Goal: Task Accomplishment & Management: Use online tool/utility

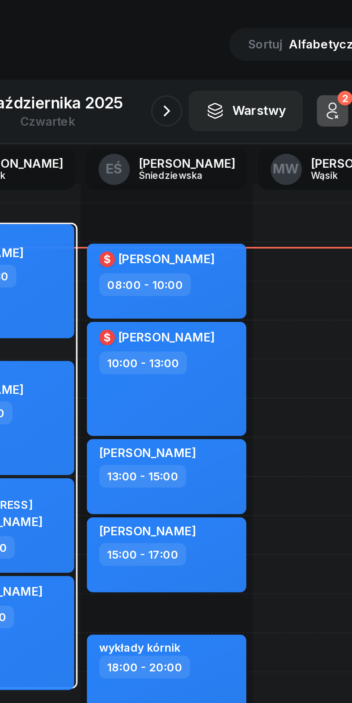
click at [225, 81] on button "button" at bounding box center [230, 80] width 14 height 14
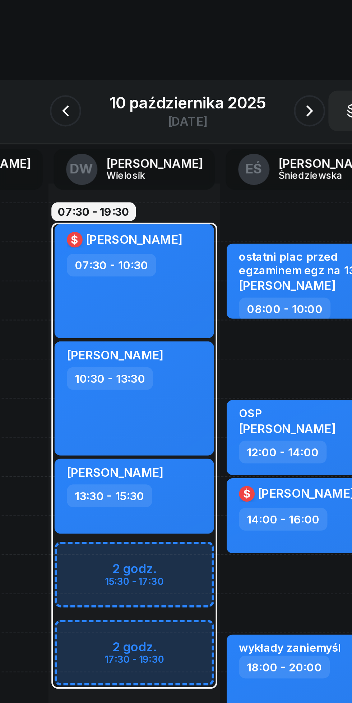
scroll to position [0, 10]
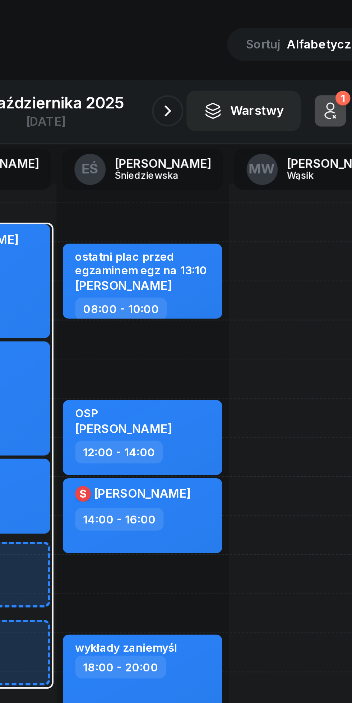
click at [231, 84] on icon "button" at bounding box center [232, 80] width 9 height 9
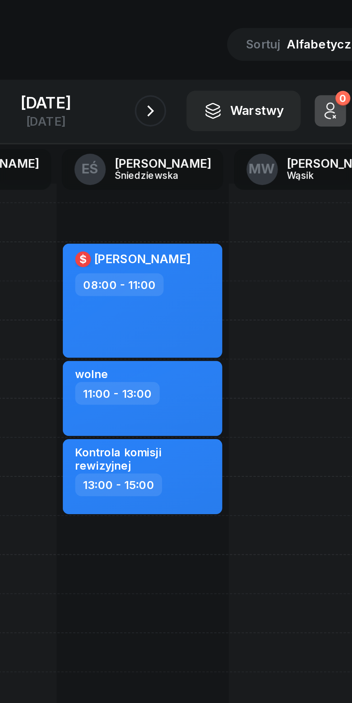
click at [228, 80] on icon "button" at bounding box center [224, 80] width 9 height 9
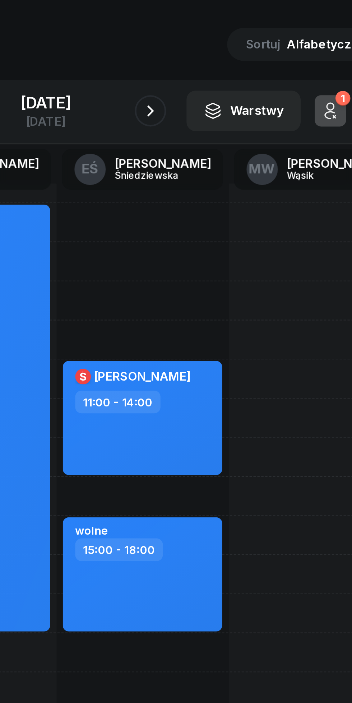
click at [226, 83] on icon "button" at bounding box center [224, 80] width 3 height 5
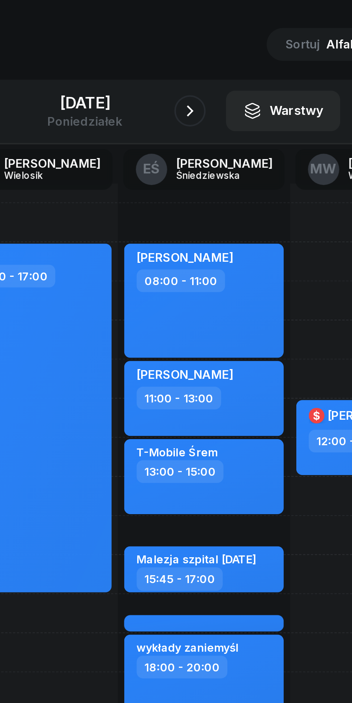
click at [258, 289] on div "Malezja szpital [DATE]" at bounding box center [231, 286] width 63 height 7
select select "15"
select select "45"
select select "17"
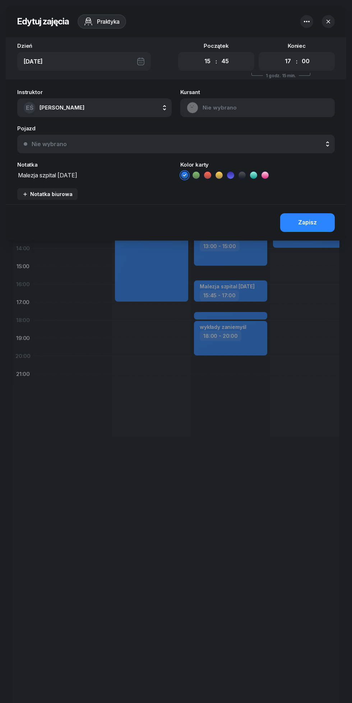
click at [328, 21] on icon "button" at bounding box center [329, 22] width 4 height 4
